Goal: Information Seeking & Learning: Learn about a topic

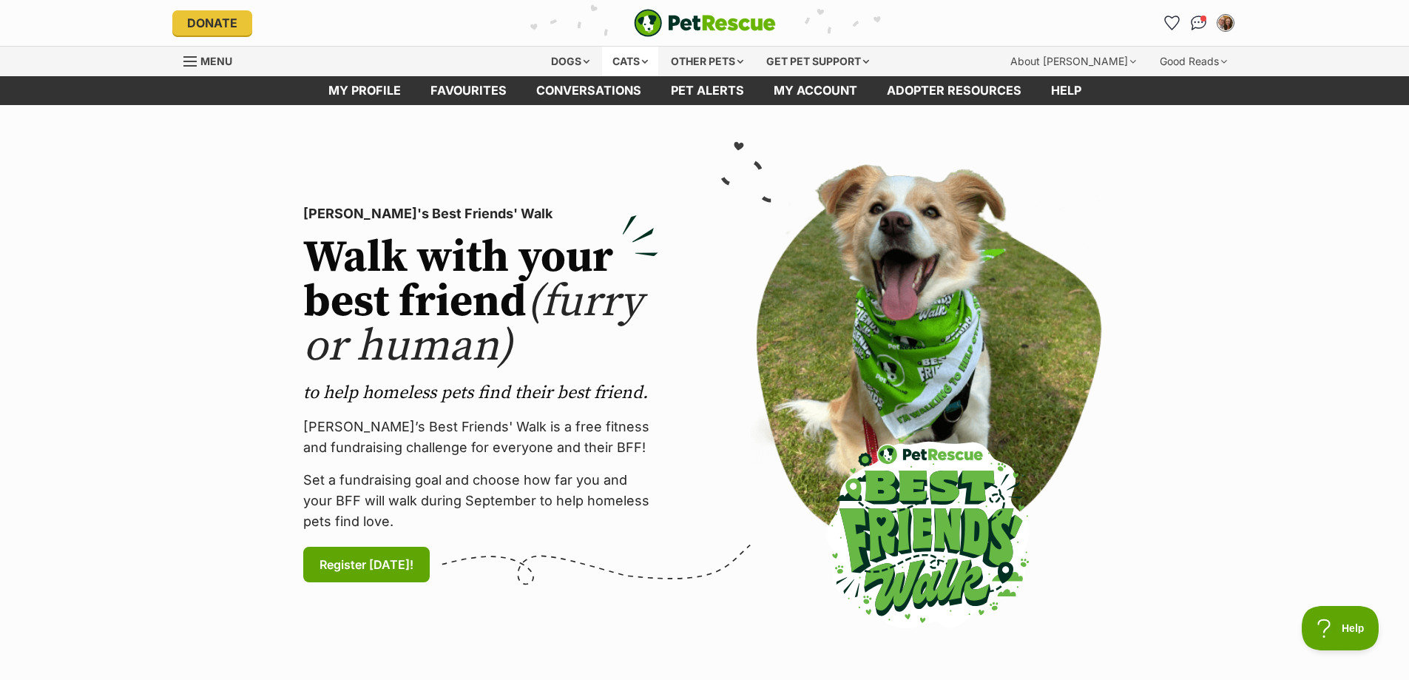
click at [639, 58] on div "Cats" at bounding box center [630, 62] width 56 height 30
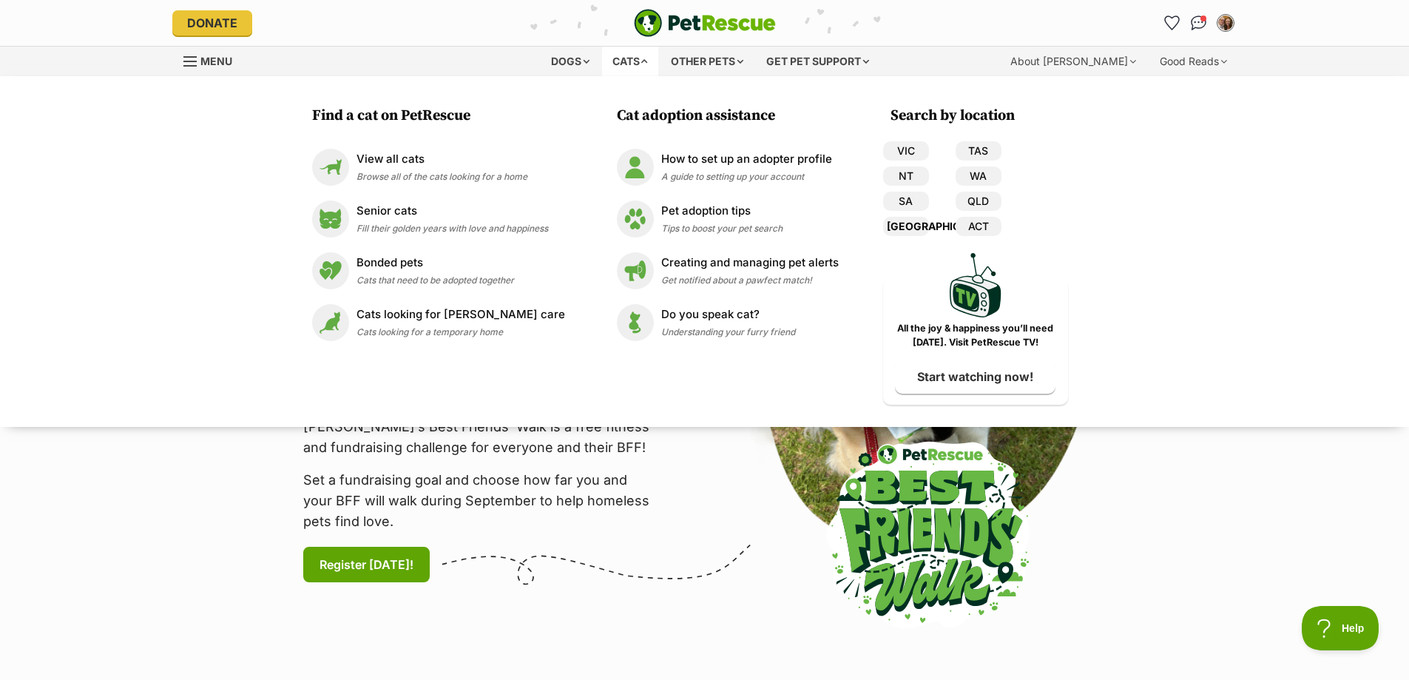
click at [905, 231] on link "[GEOGRAPHIC_DATA]" at bounding box center [906, 226] width 46 height 19
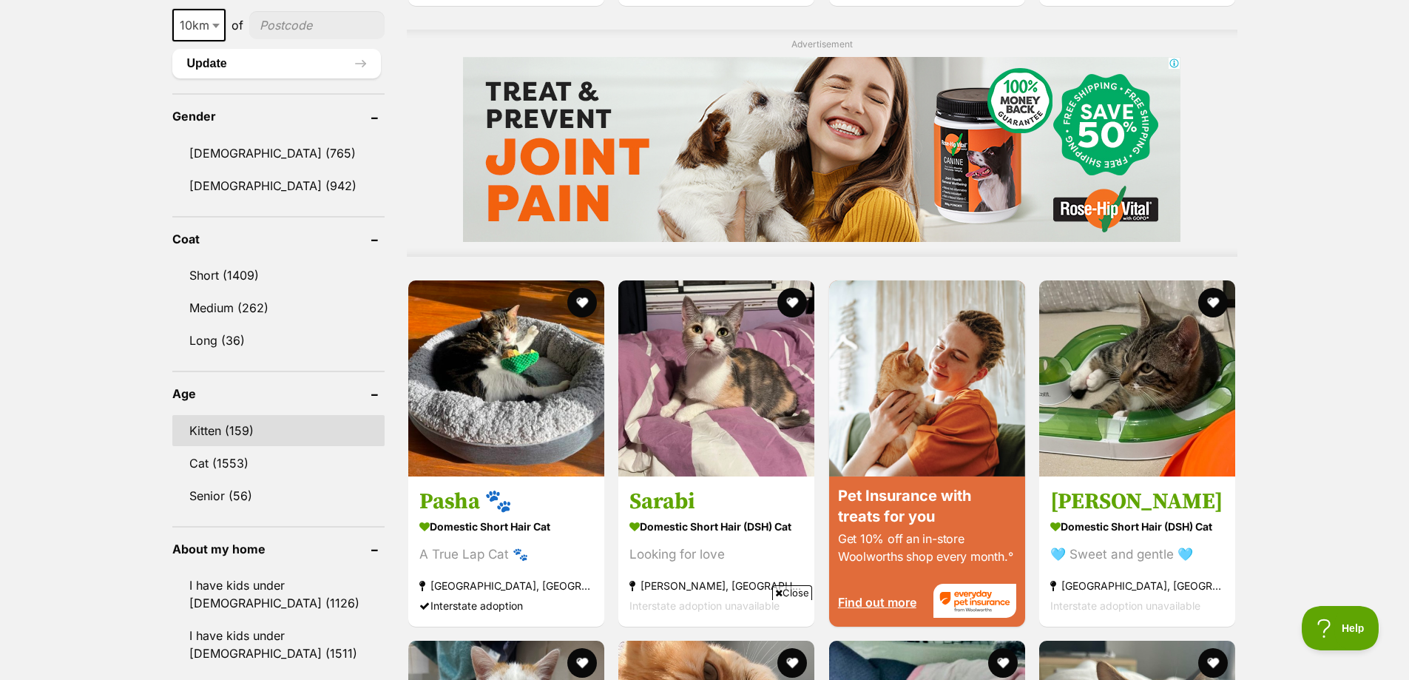
click at [300, 419] on link "Kitten (159)" at bounding box center [278, 430] width 213 height 31
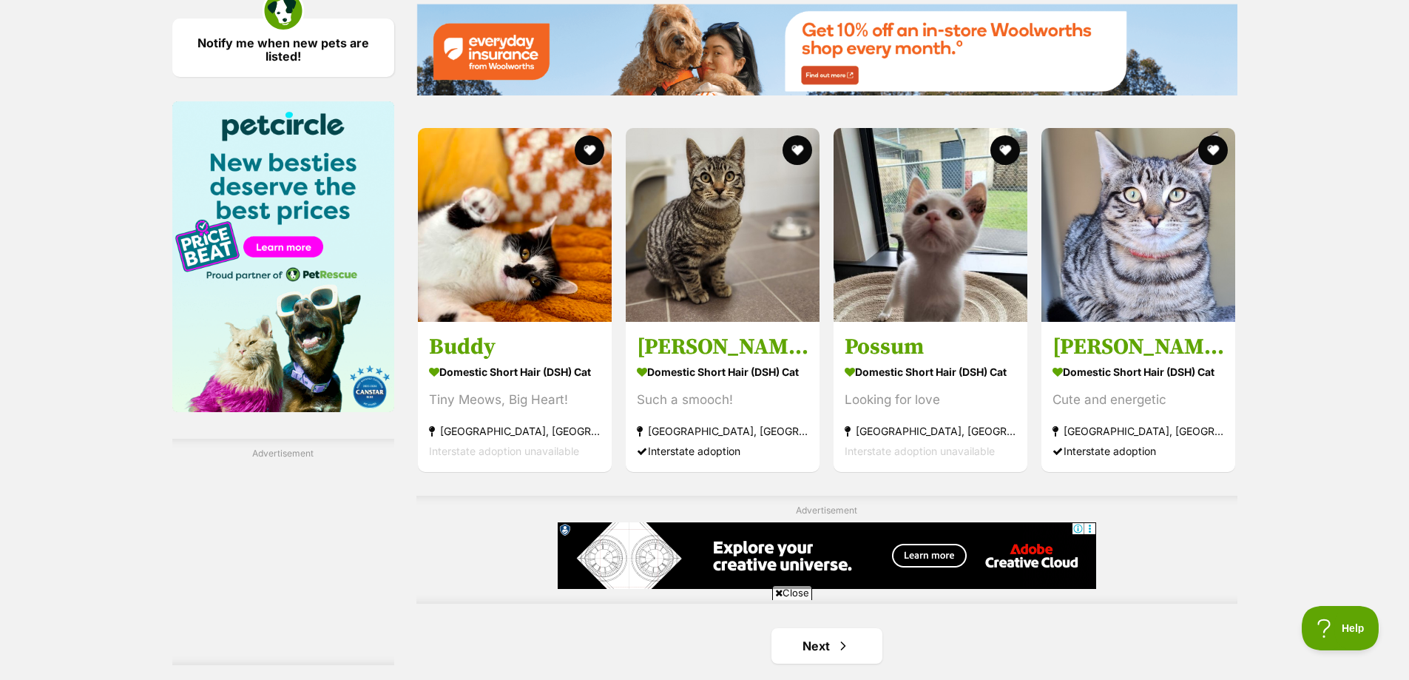
scroll to position [2293, 0]
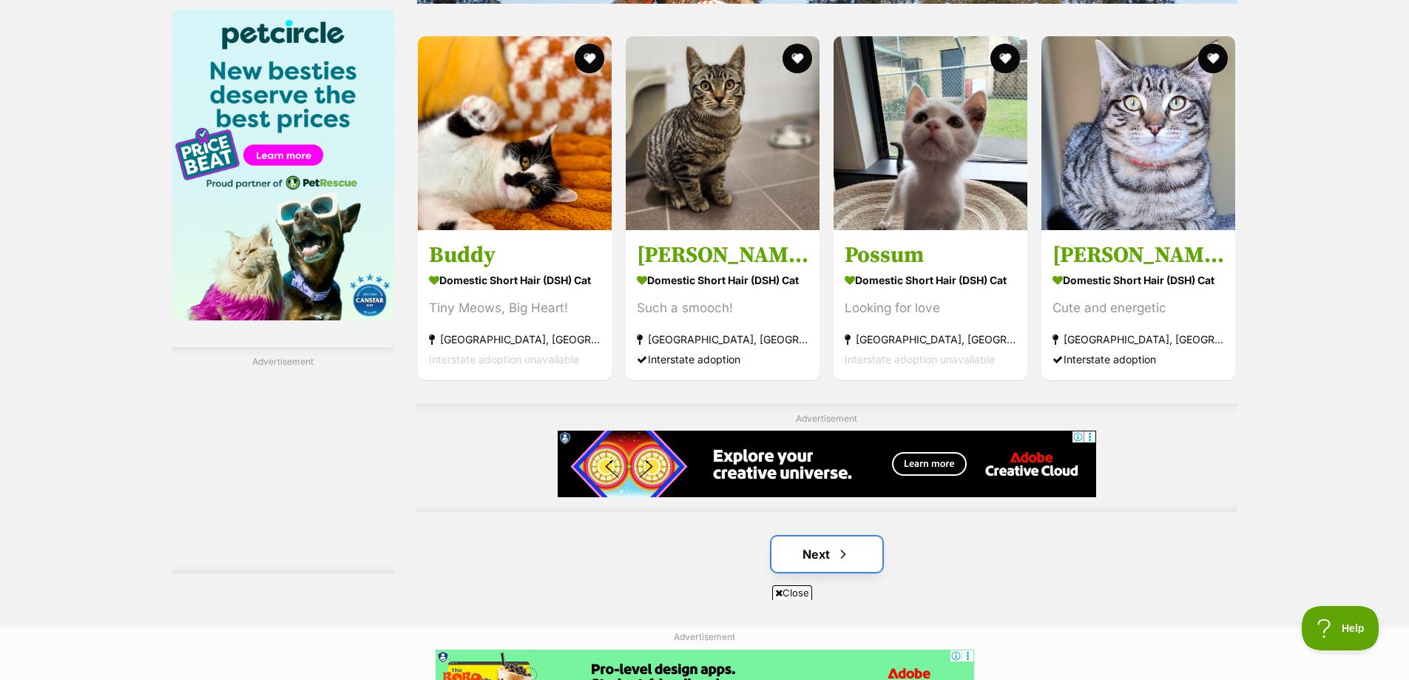
click at [829, 543] on link "Next" at bounding box center [826, 554] width 111 height 36
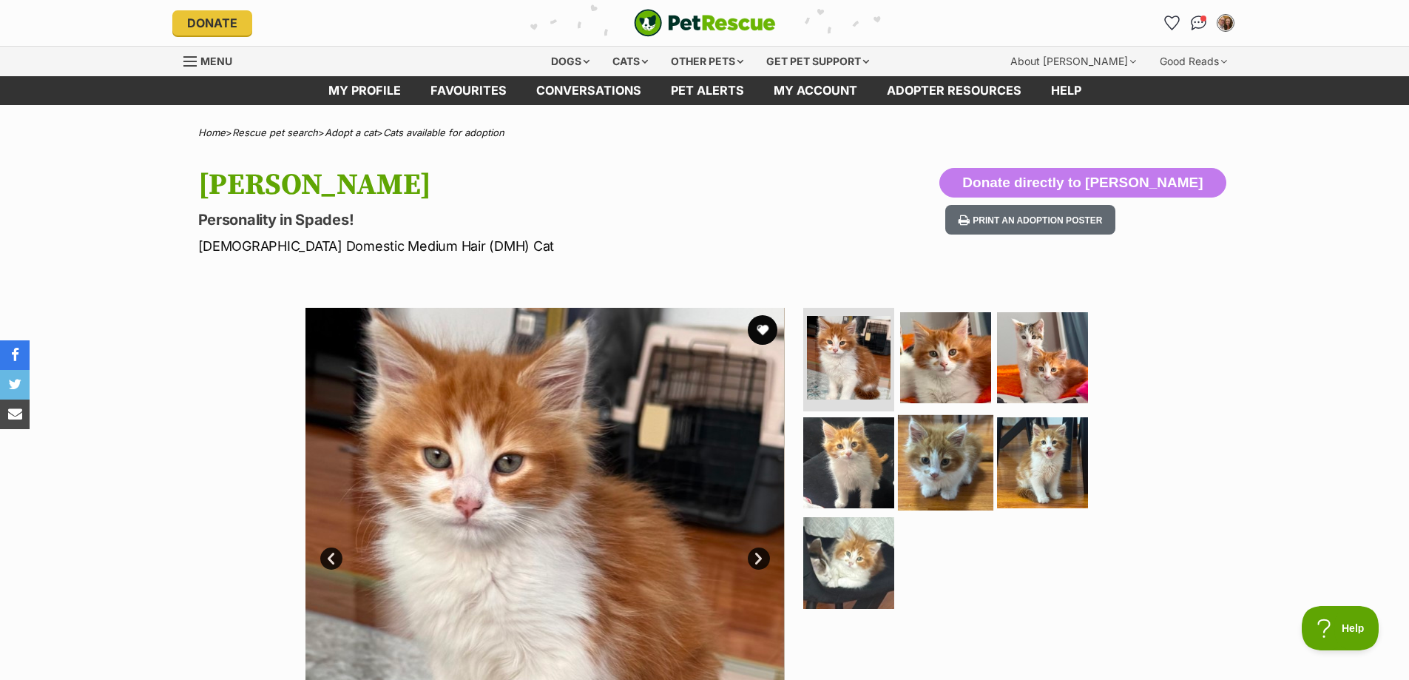
click at [973, 442] on img at bounding box center [945, 461] width 95 height 95
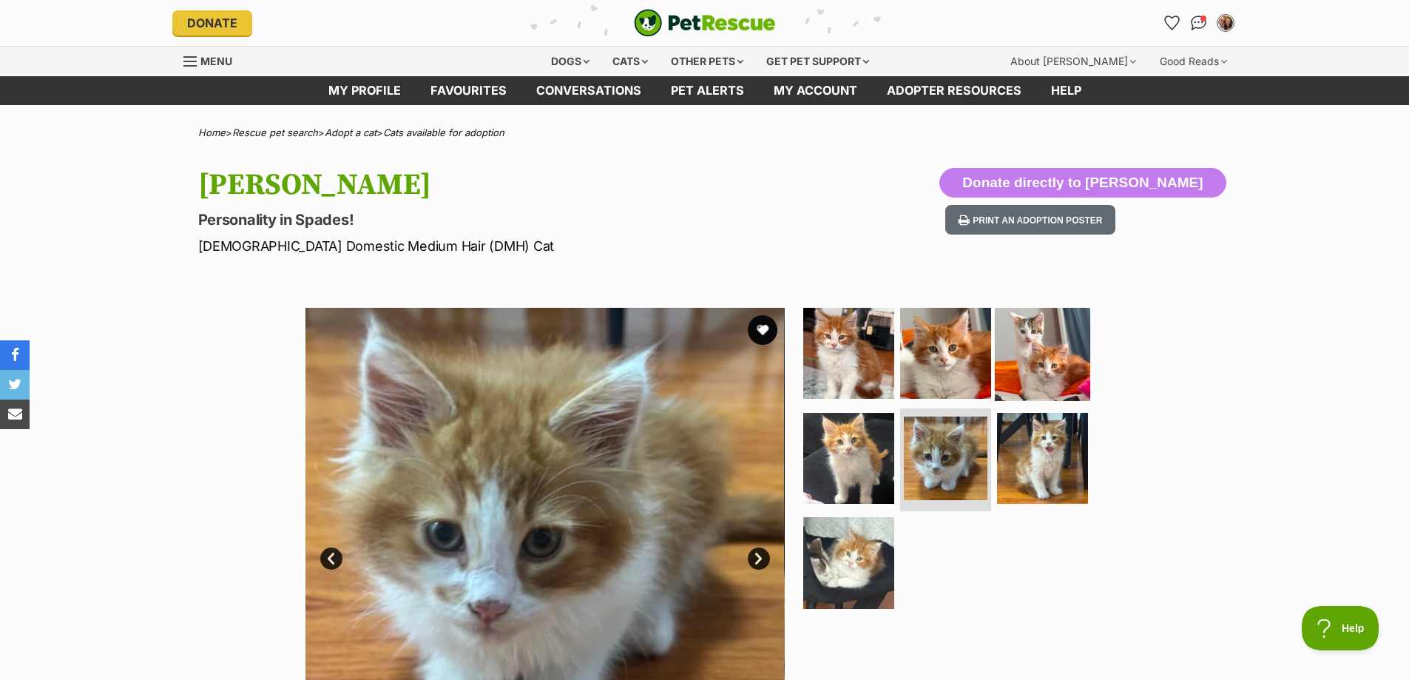
click at [1041, 322] on img at bounding box center [1042, 352] width 95 height 95
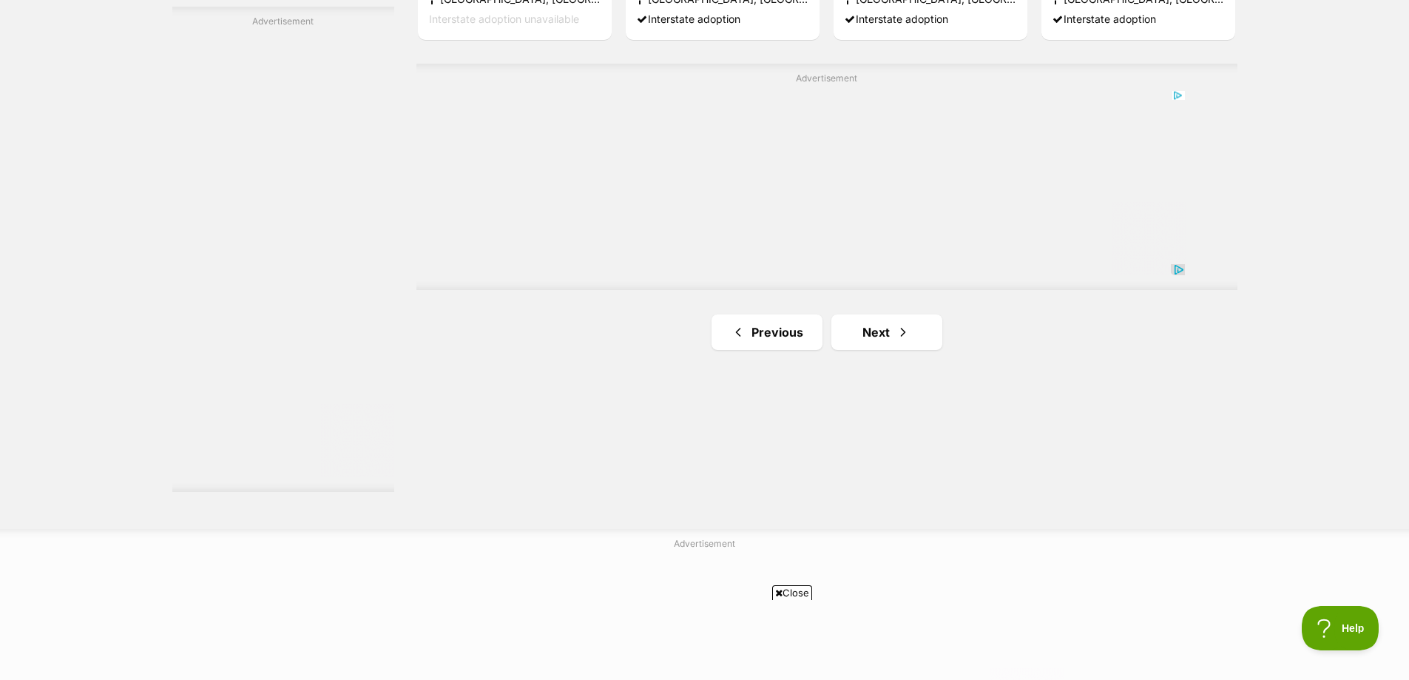
scroll to position [2810, 0]
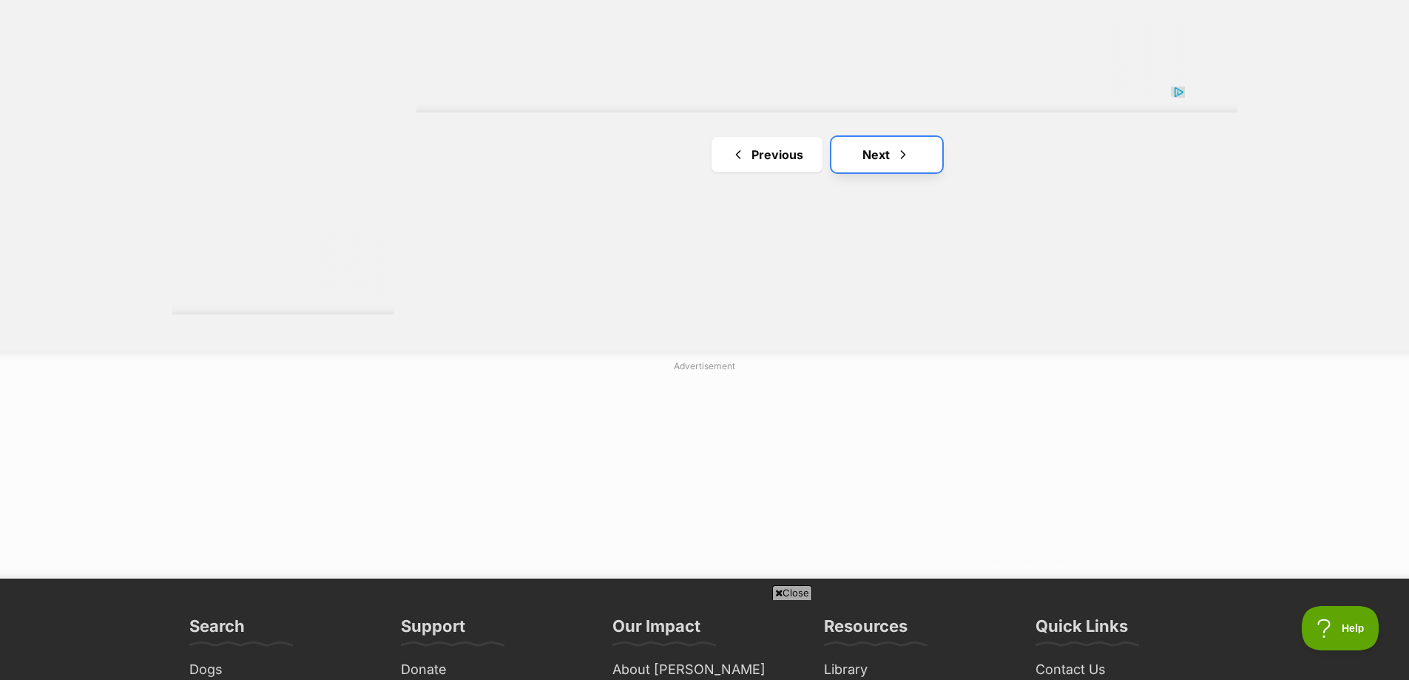
click at [893, 162] on link "Next" at bounding box center [886, 155] width 111 height 36
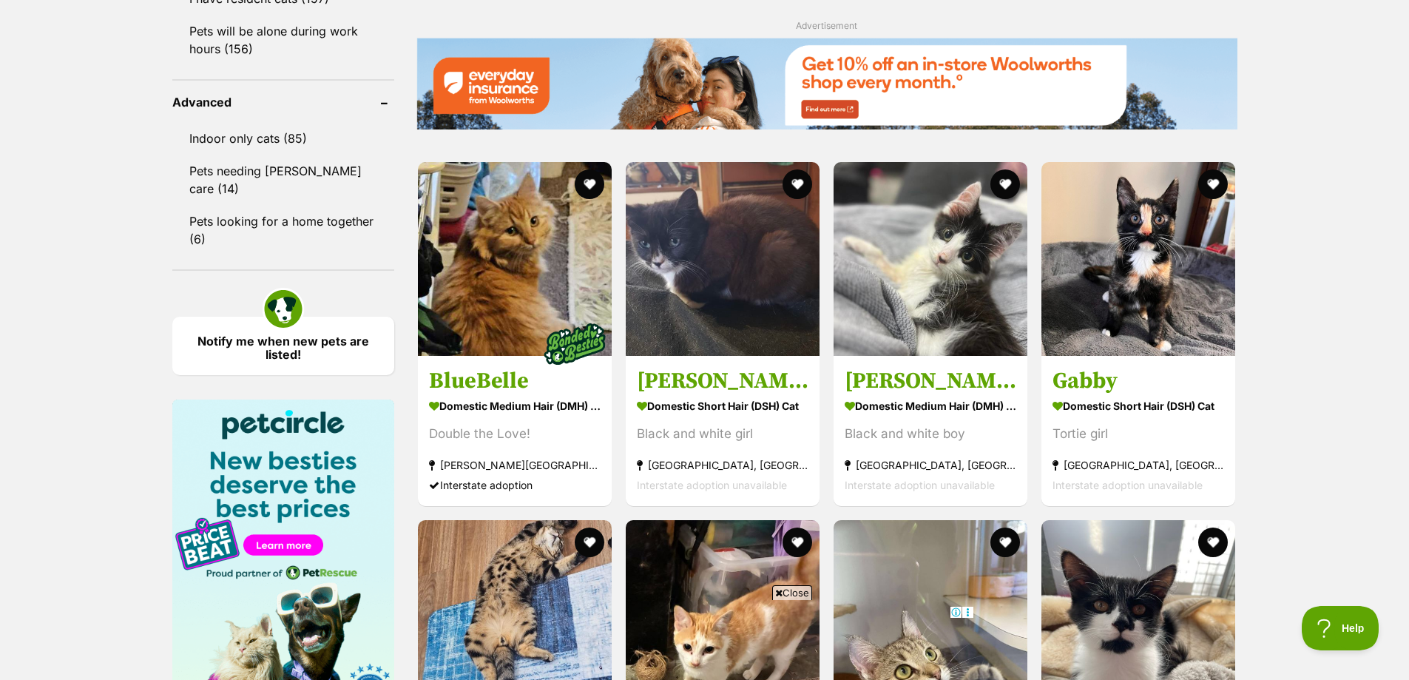
scroll to position [1923, 0]
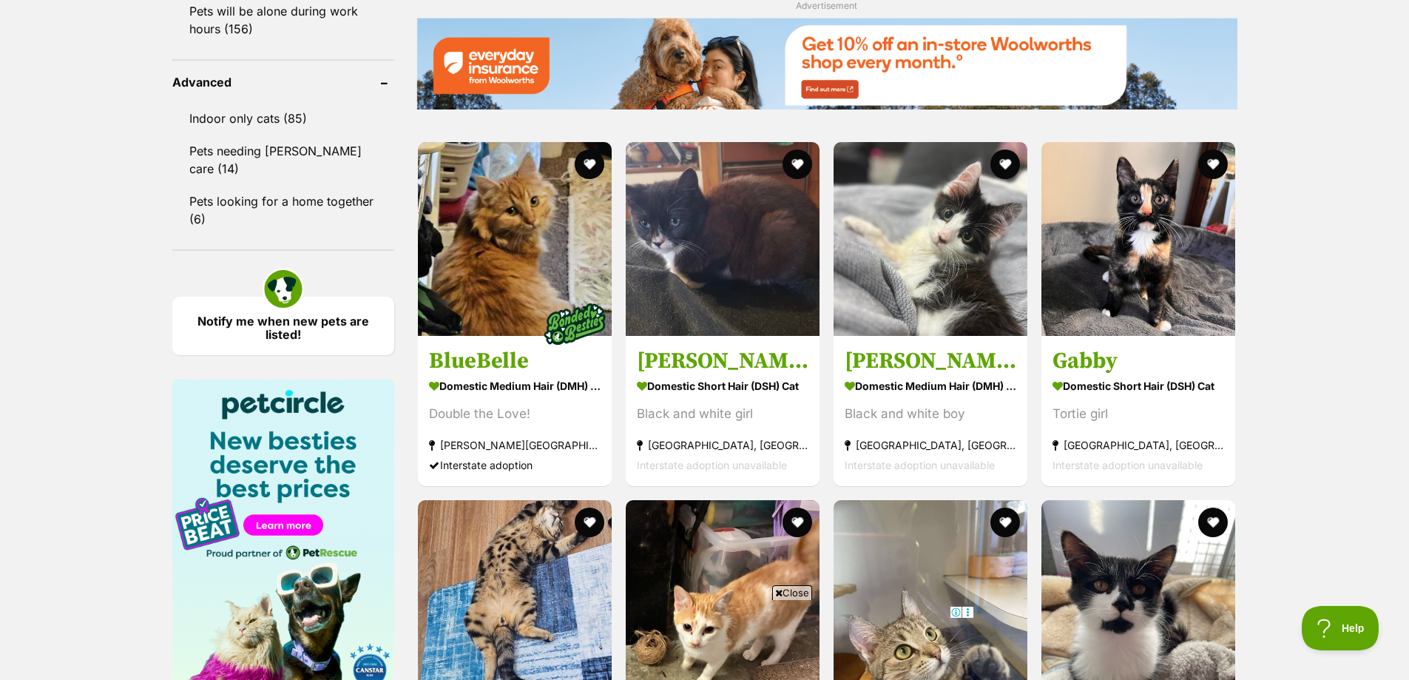
click at [782, 595] on span "Close" at bounding box center [792, 592] width 40 height 15
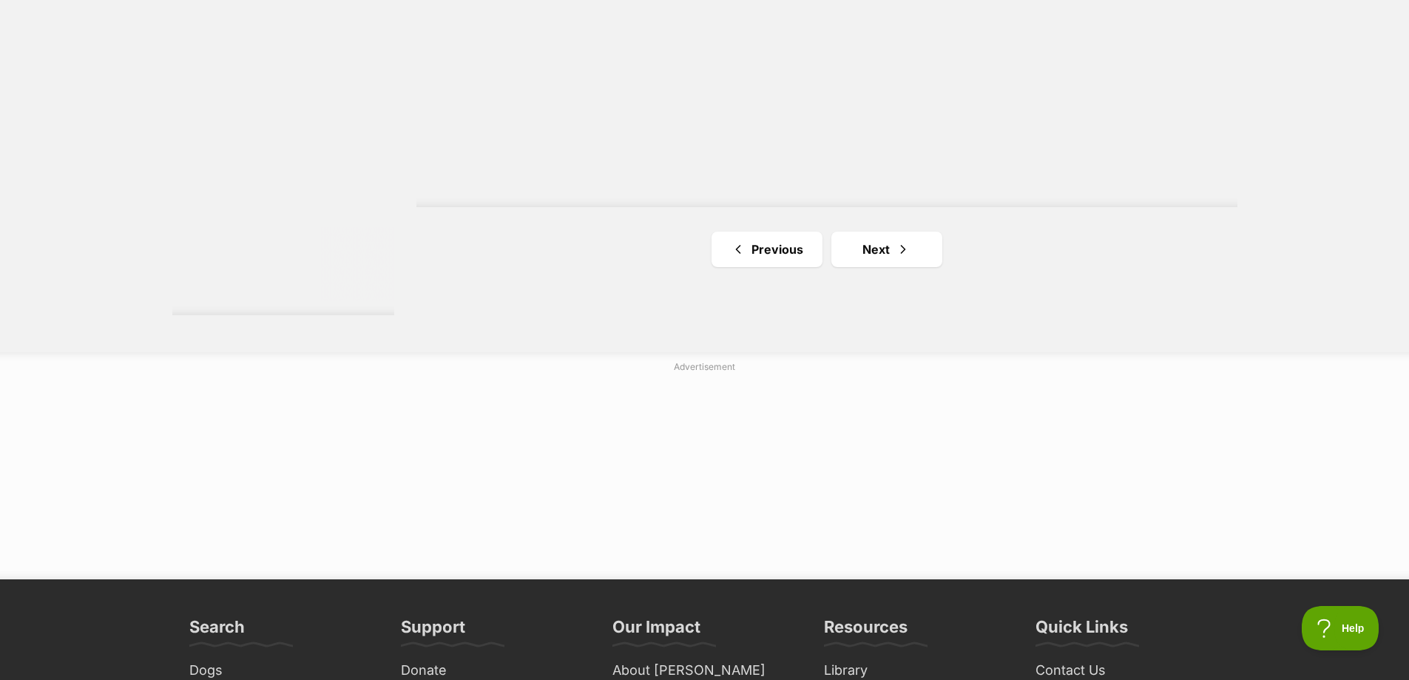
scroll to position [2810, 0]
click at [877, 248] on link "Next" at bounding box center [886, 249] width 111 height 36
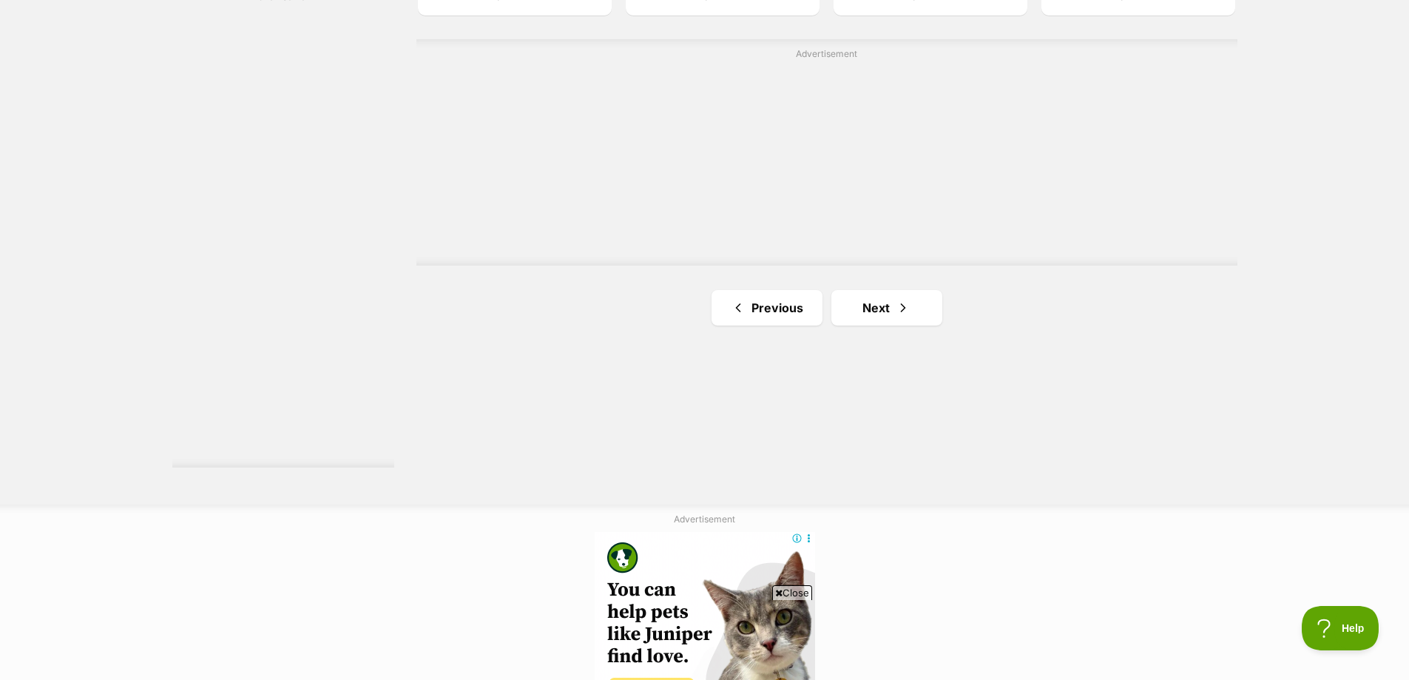
scroll to position [2737, 0]
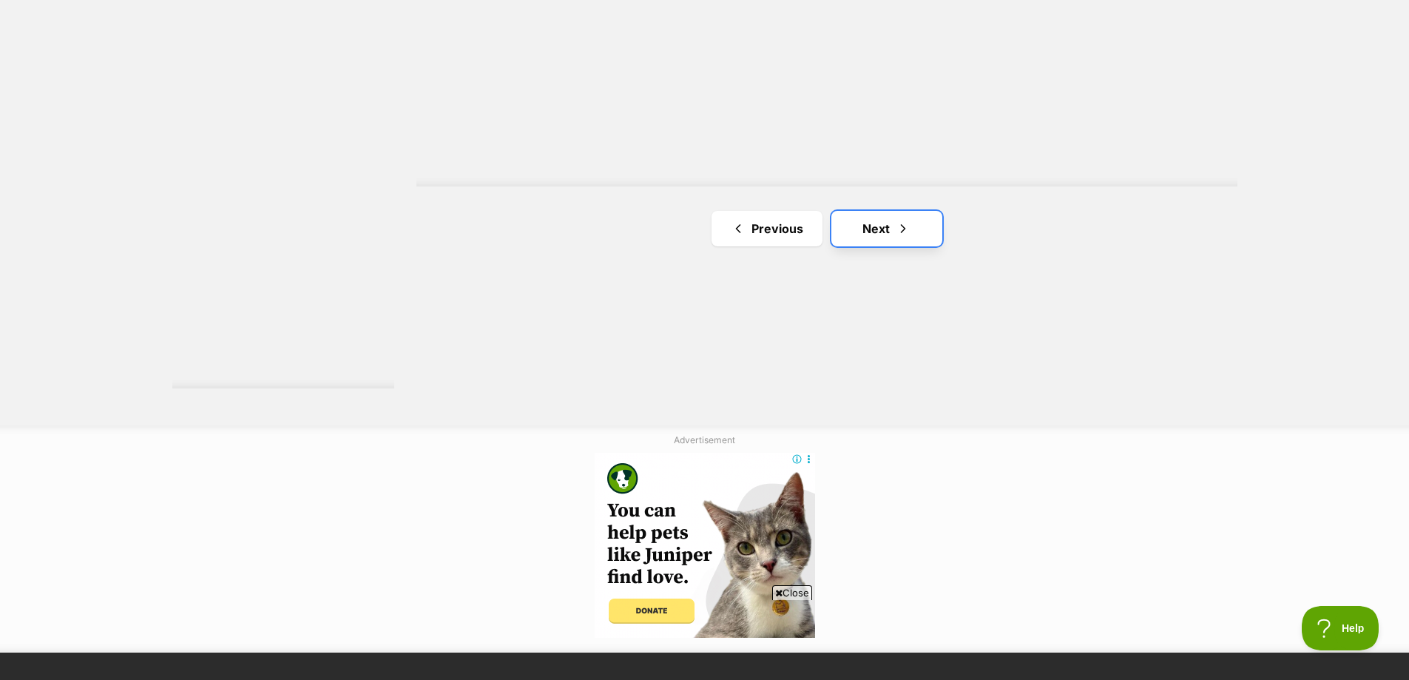
click at [898, 221] on span "Next page" at bounding box center [903, 229] width 15 height 18
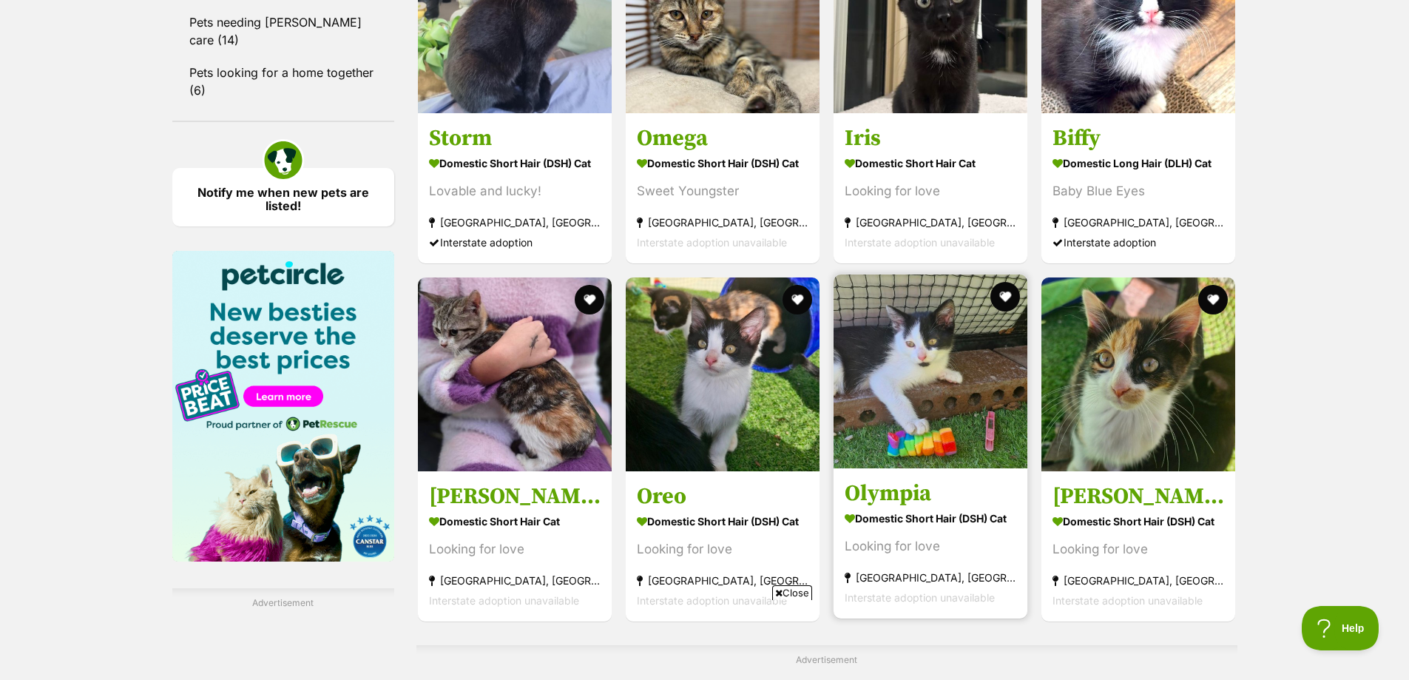
scroll to position [2071, 0]
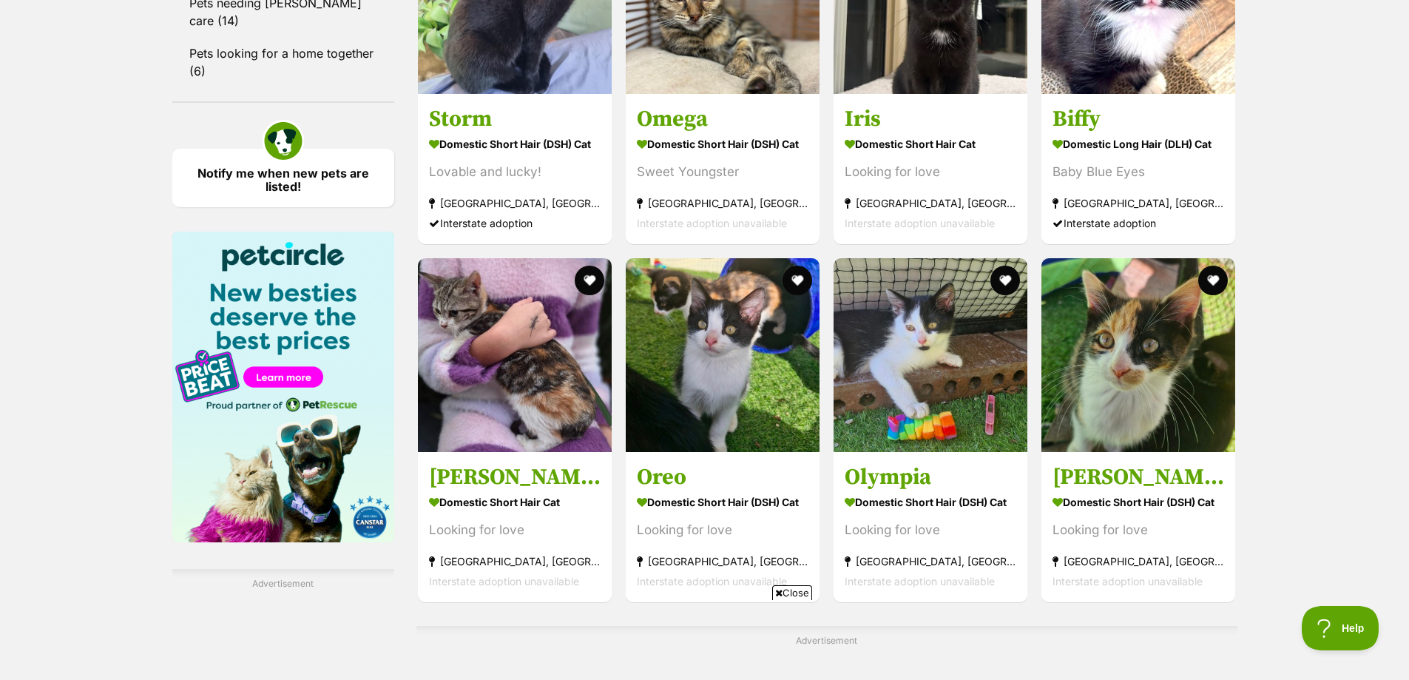
click at [796, 590] on span "Close" at bounding box center [792, 592] width 40 height 15
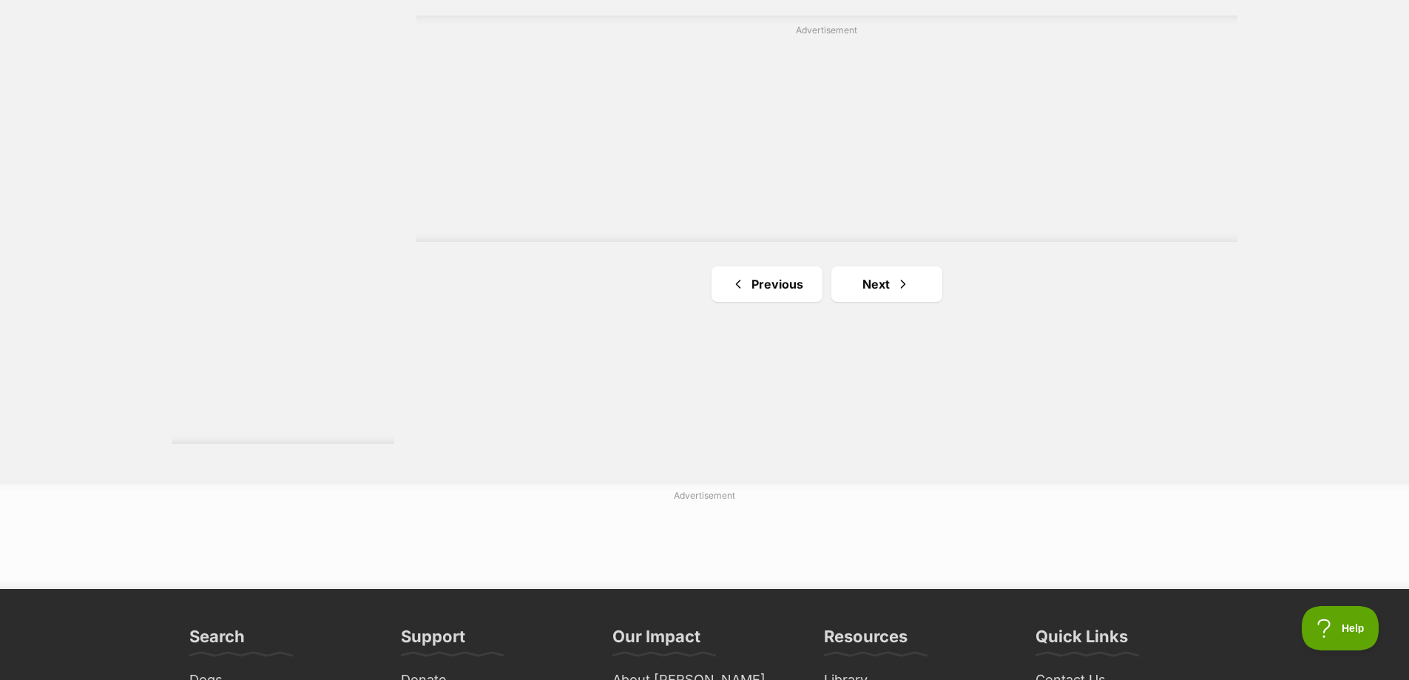
scroll to position [2737, 0]
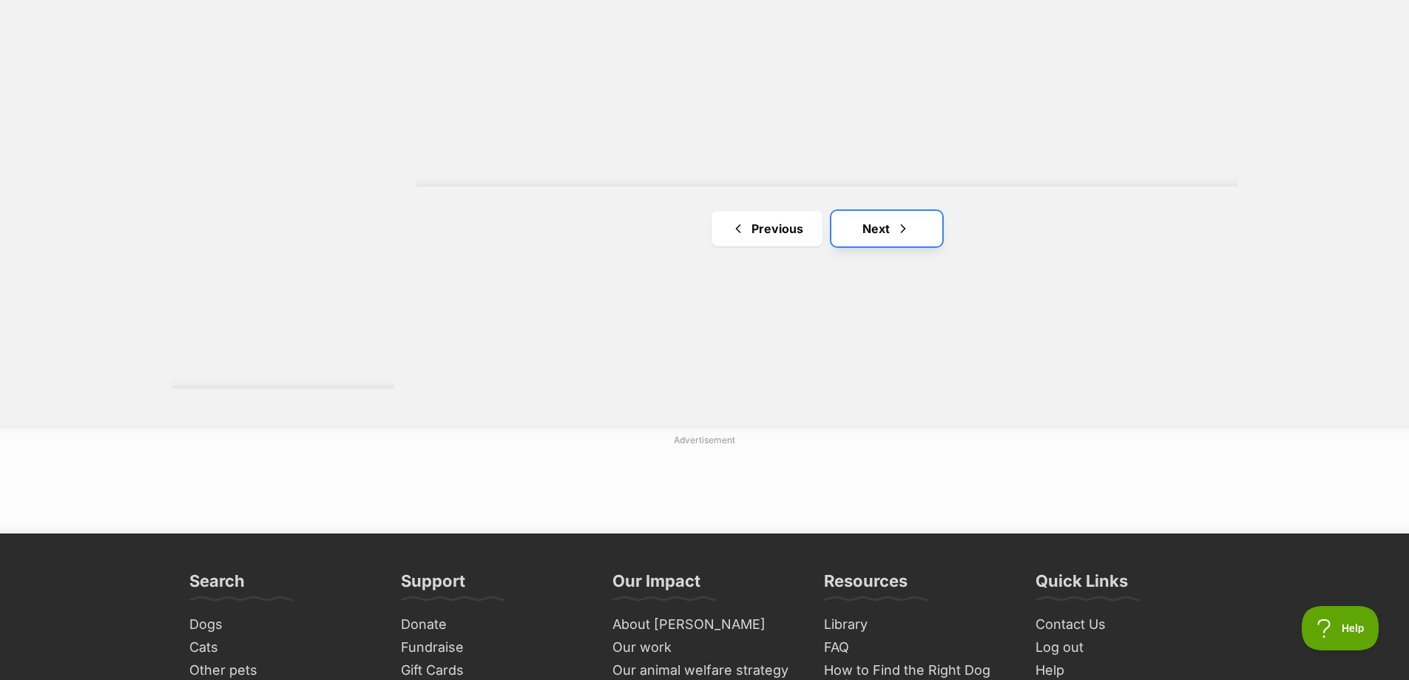
click at [870, 235] on link "Next" at bounding box center [886, 229] width 111 height 36
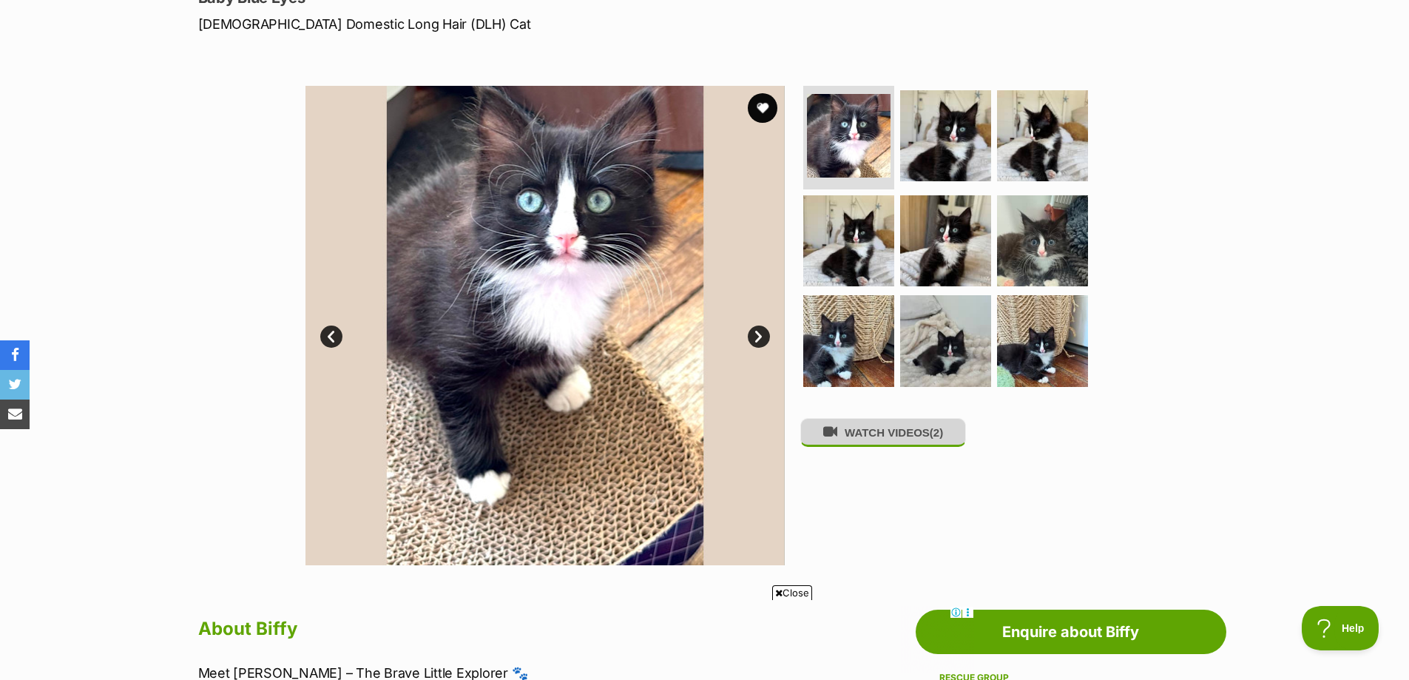
click at [862, 446] on button "WATCH VIDEOS (2)" at bounding box center [883, 432] width 166 height 29
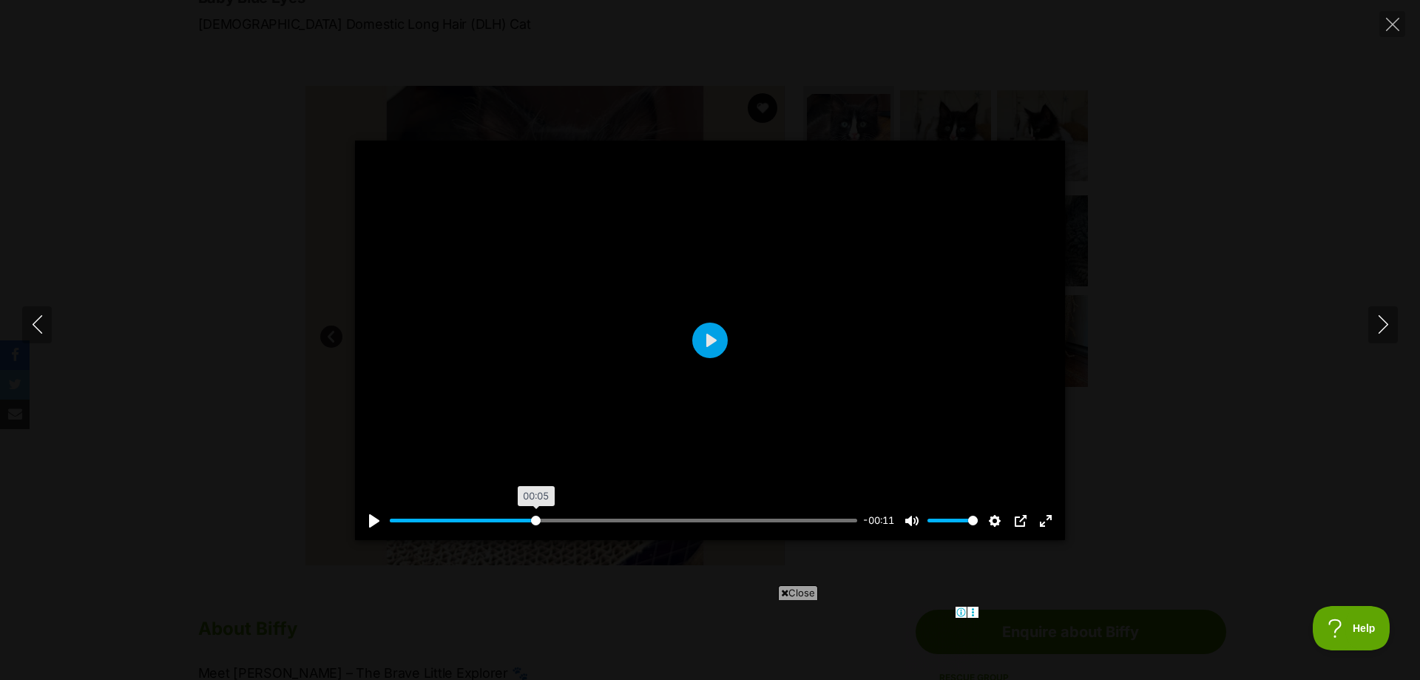
click at [535, 518] on input "Seek" at bounding box center [623, 520] width 467 height 14
click at [715, 523] on input "Seek" at bounding box center [623, 520] width 467 height 14
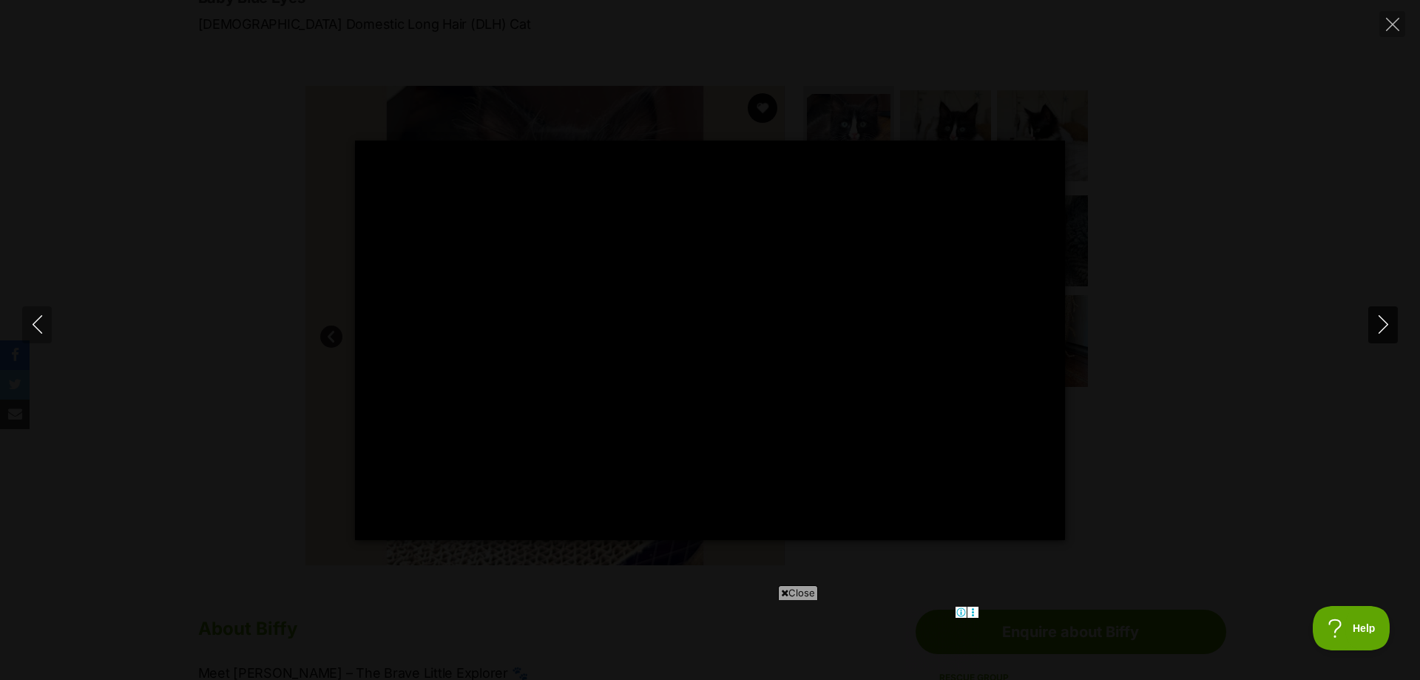
click at [1387, 333] on icon "Next" at bounding box center [1383, 324] width 18 height 18
type input "83.42"
type input "100"
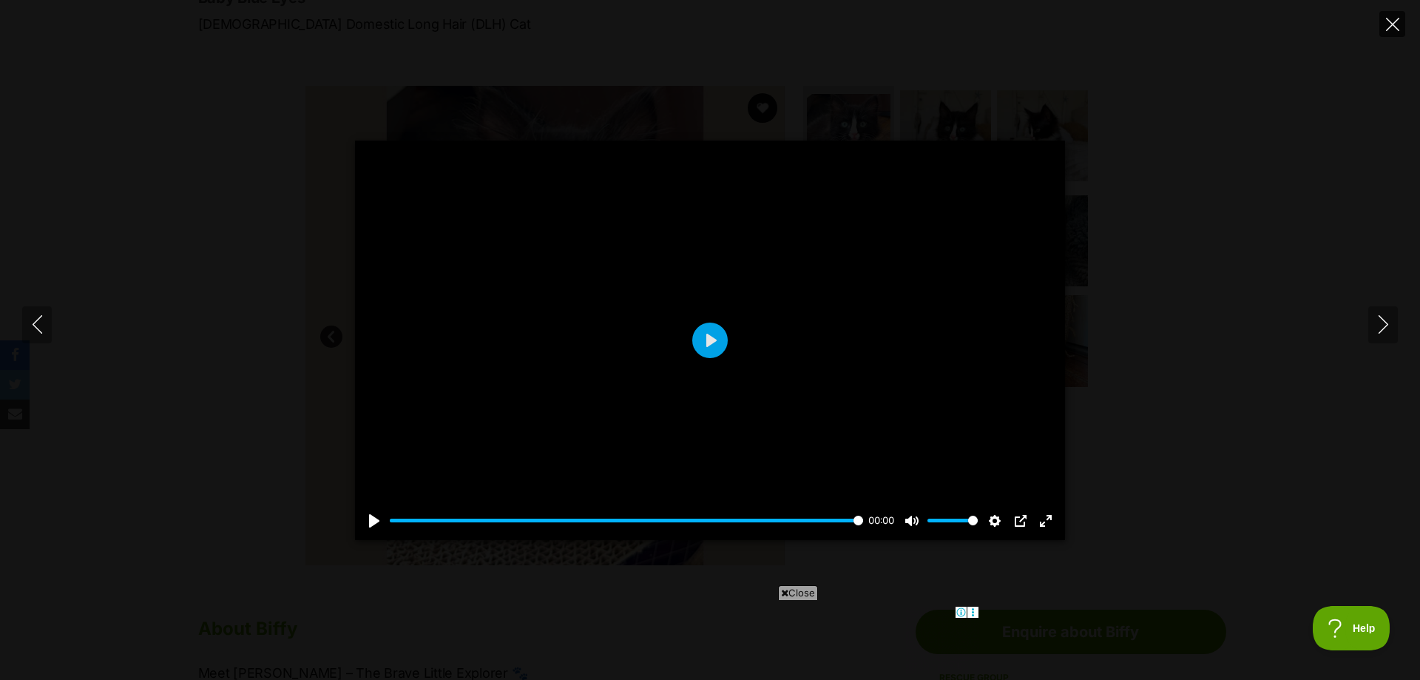
click at [1389, 19] on icon "Close" at bounding box center [1392, 24] width 13 height 13
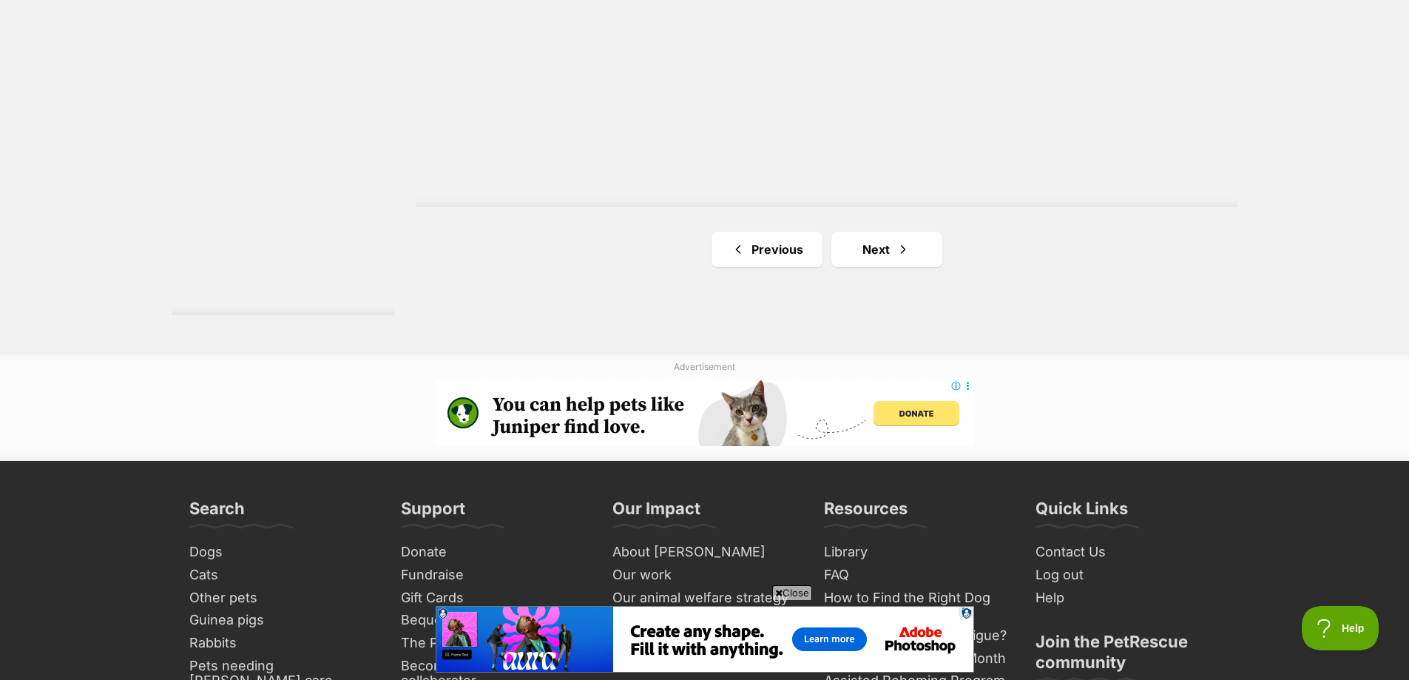
scroll to position [2810, 0]
click at [848, 255] on link "Next" at bounding box center [886, 249] width 111 height 36
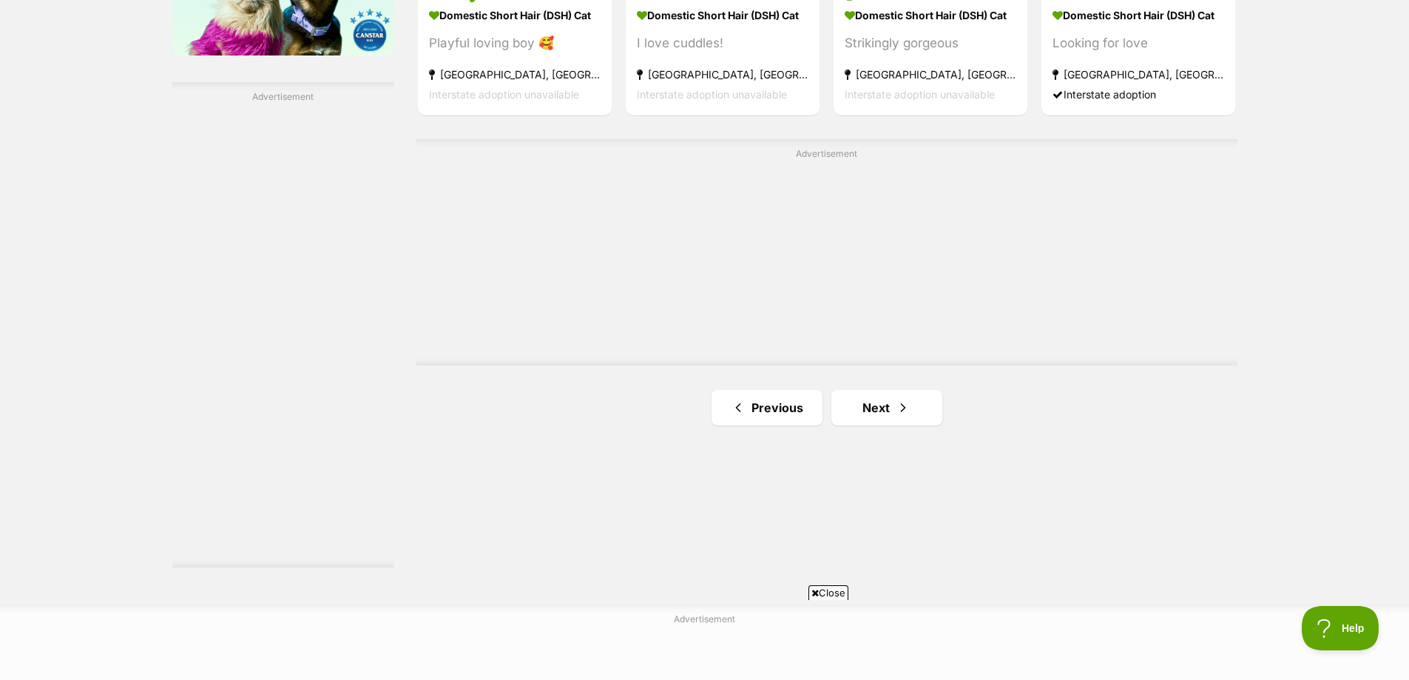
scroll to position [2589, 0]
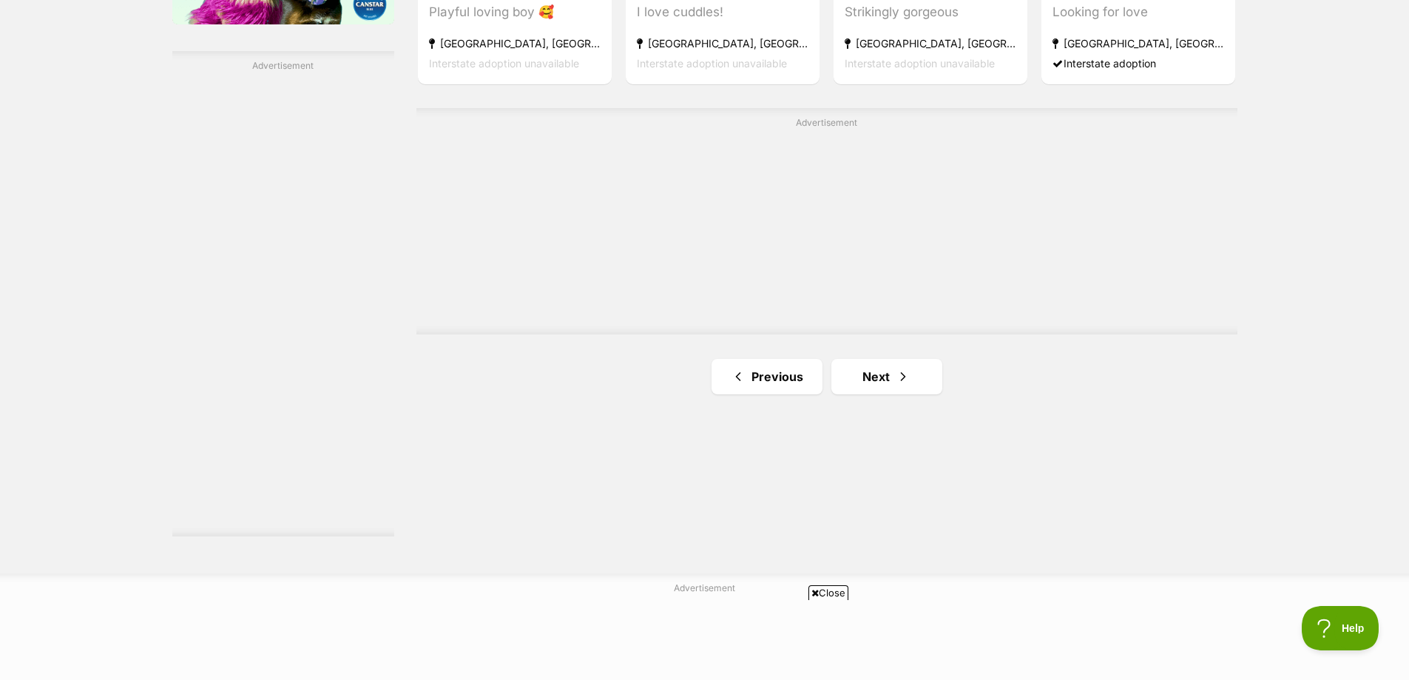
click at [888, 371] on link "Next" at bounding box center [886, 377] width 111 height 36
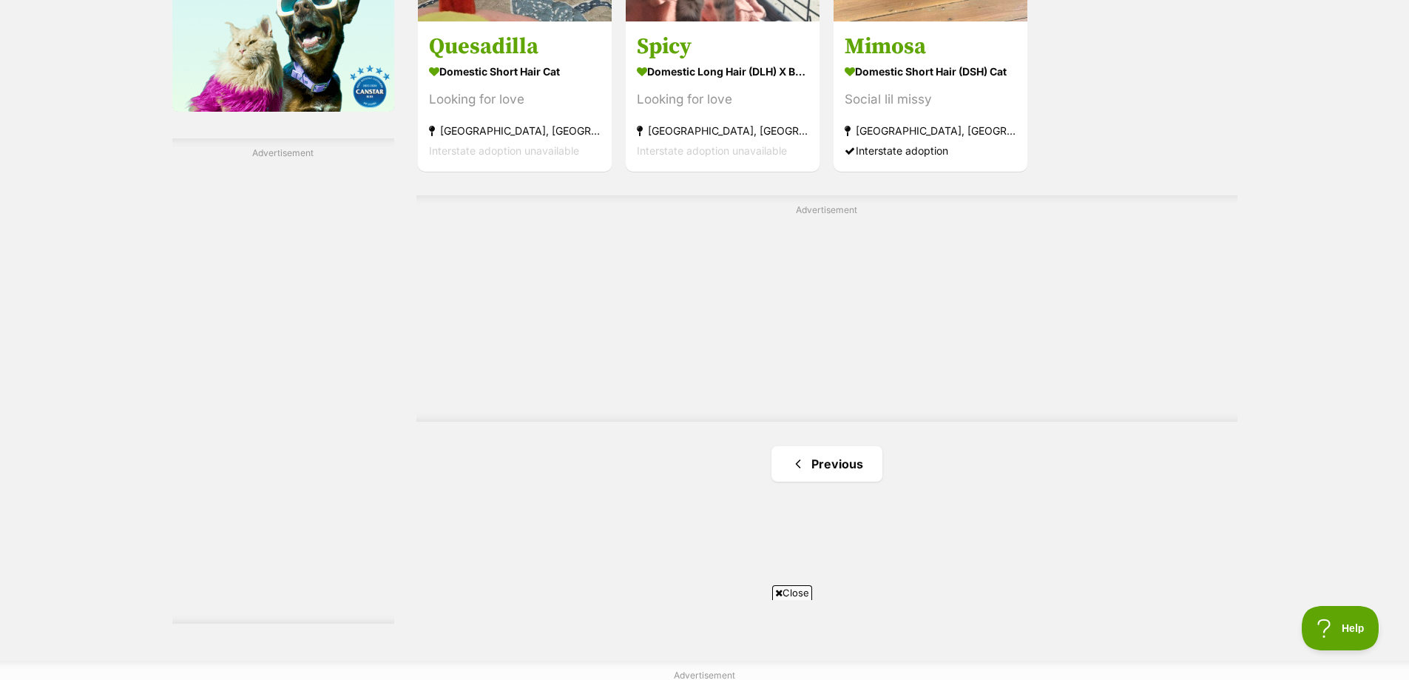
scroll to position [2515, 0]
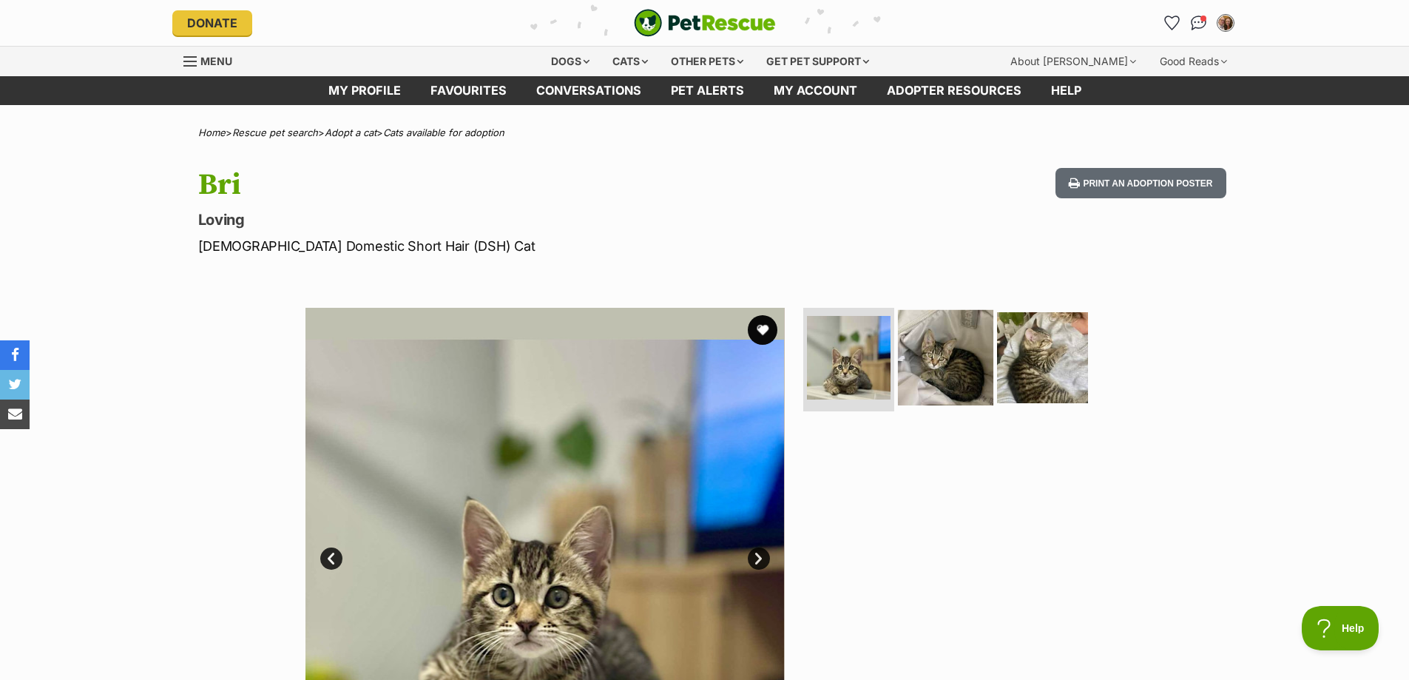
click at [910, 366] on img at bounding box center [945, 357] width 95 height 95
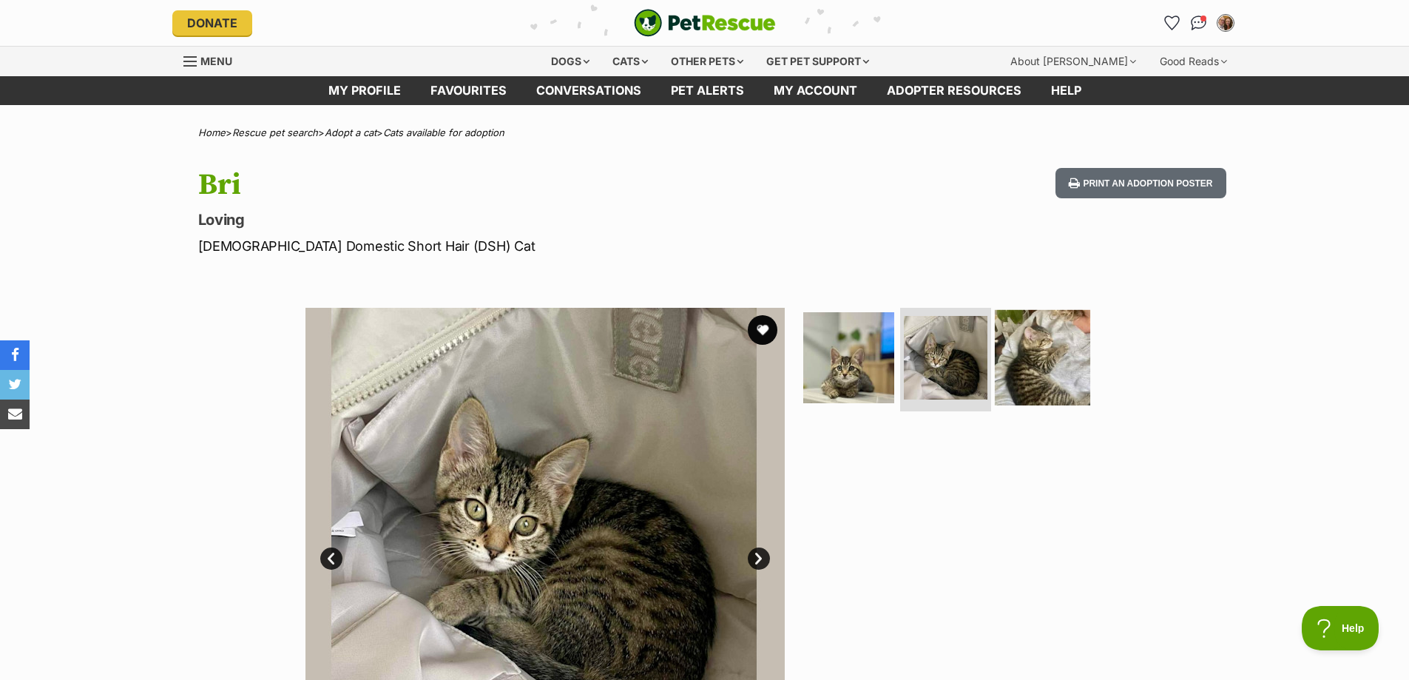
click at [1041, 364] on img at bounding box center [1042, 357] width 95 height 95
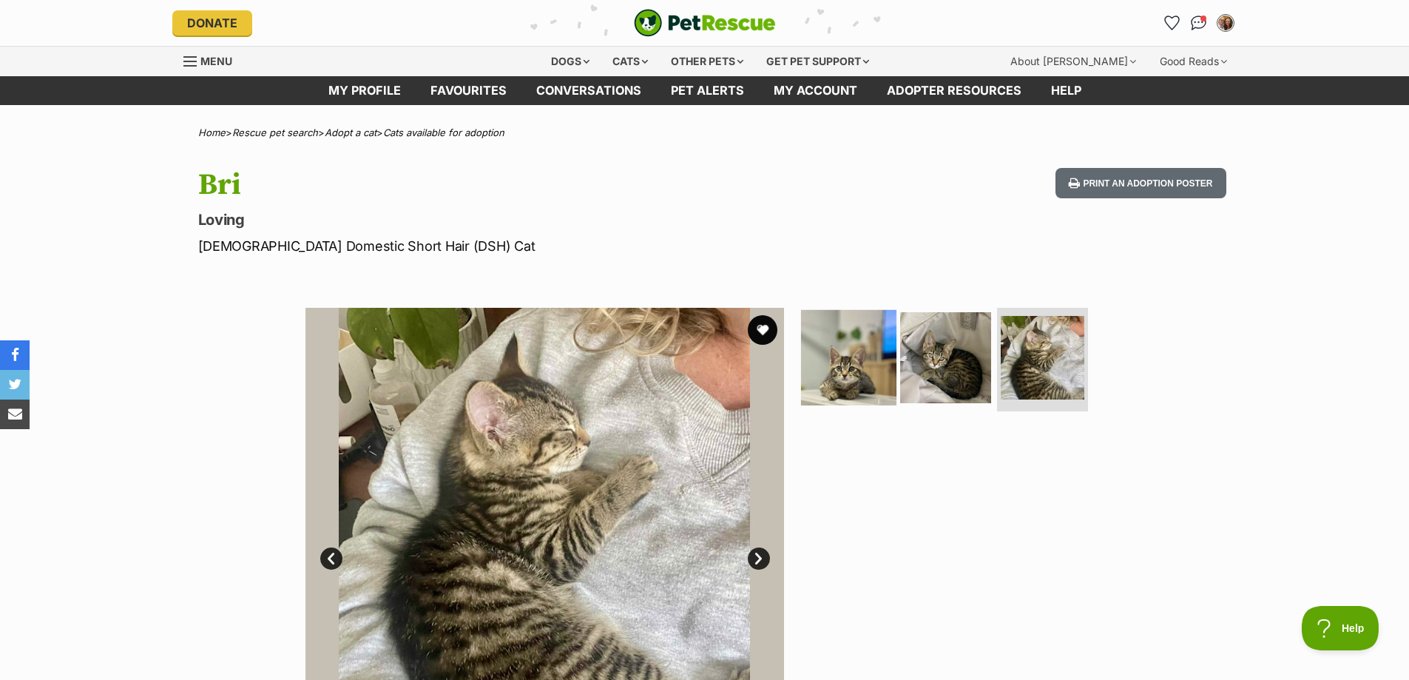
click at [857, 356] on img at bounding box center [848, 357] width 95 height 95
